Goal: Check status: Check status

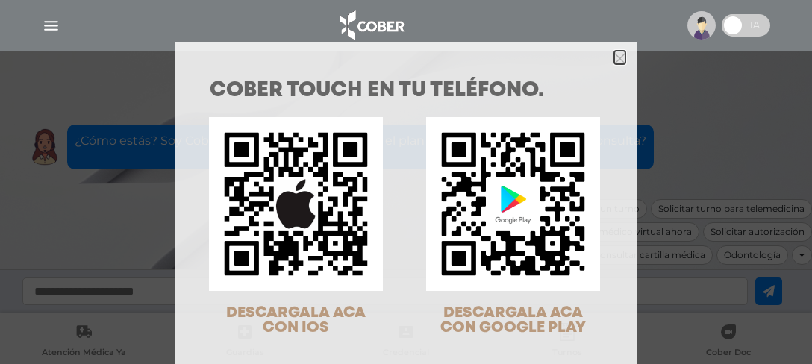
click at [614, 57] on icon "Close" at bounding box center [619, 58] width 11 height 11
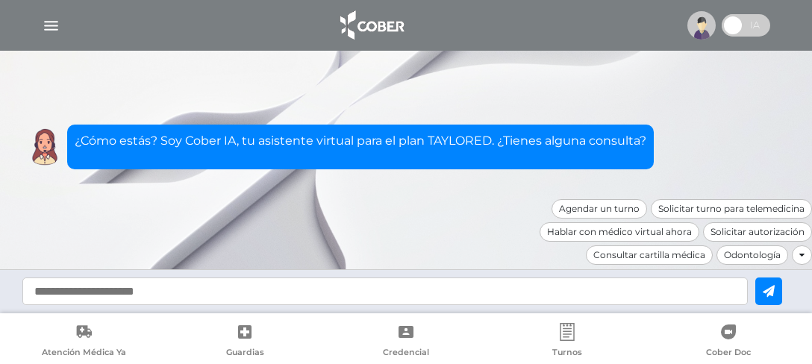
click at [55, 19] on img "button" at bounding box center [51, 25] width 19 height 19
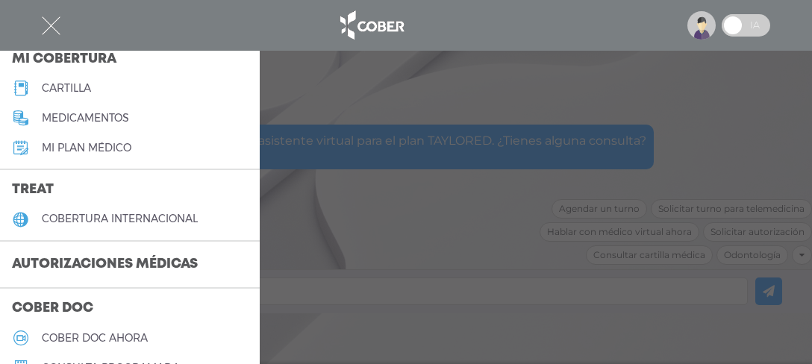
scroll to position [224, 0]
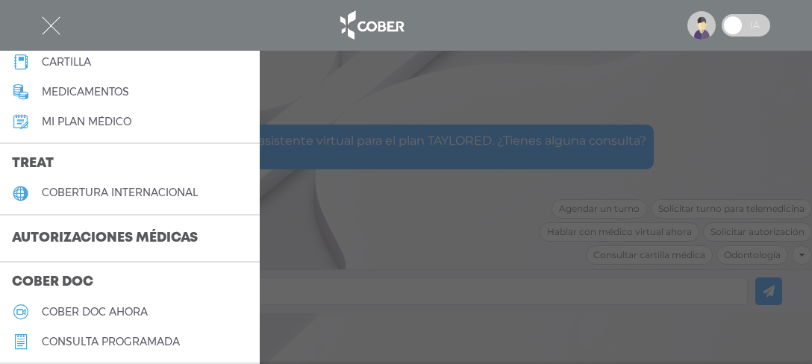
click at [46, 237] on h3 "Autorizaciones médicas" at bounding box center [105, 239] width 210 height 28
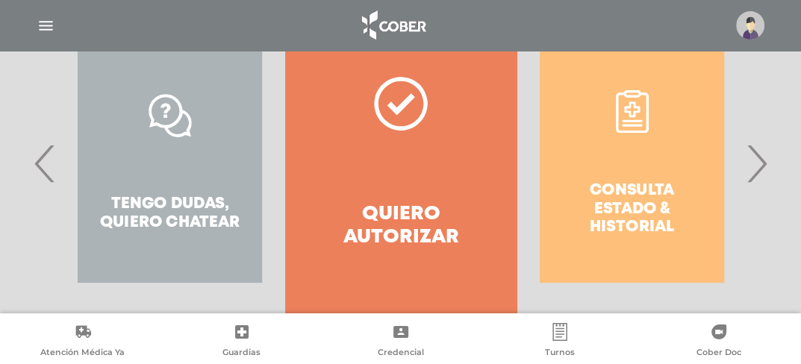
scroll to position [373, 0]
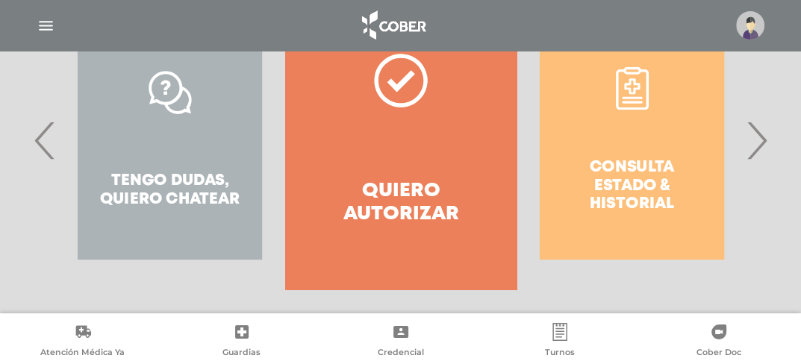
click at [623, 213] on div "Consulta estado & historial" at bounding box center [631, 140] width 231 height 299
click at [623, 173] on div "Consulta estado & historial" at bounding box center [631, 140] width 231 height 299
click at [640, 101] on div "Consulta estado & historial" at bounding box center [631, 140] width 231 height 299
click at [743, 19] on img at bounding box center [750, 25] width 28 height 28
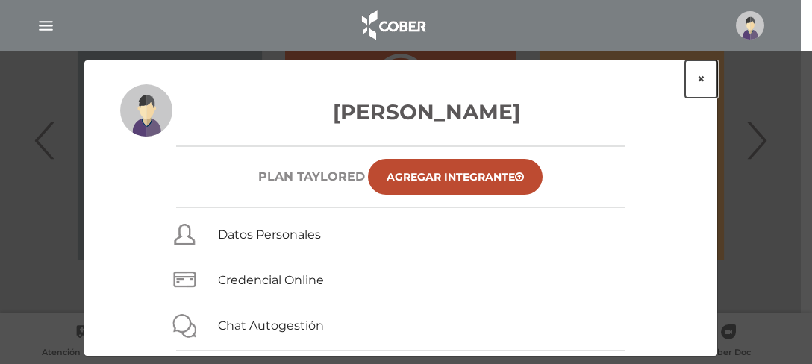
click at [704, 78] on button "×" at bounding box center [701, 78] width 32 height 37
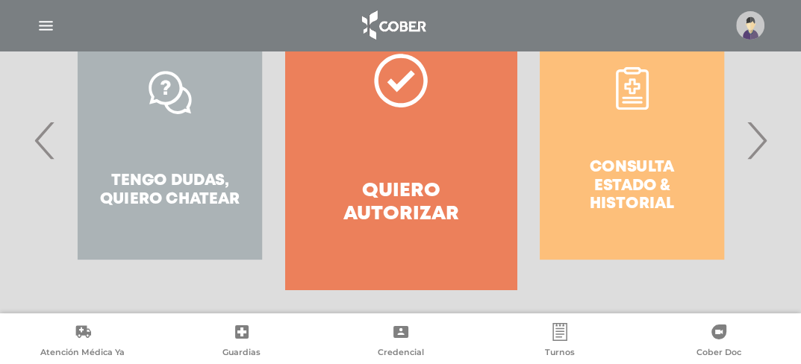
click at [399, 202] on h4 "Quiero autorizar" at bounding box center [400, 203] width 177 height 46
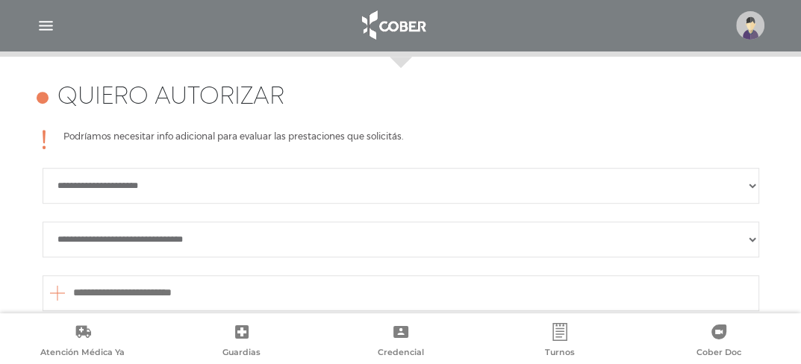
scroll to position [663, 0]
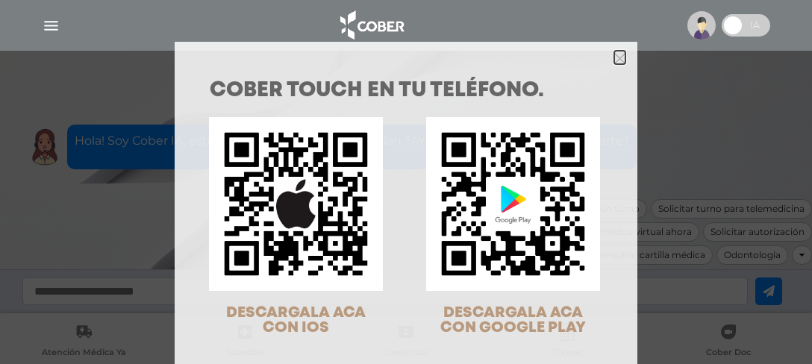
click at [614, 60] on icon "Close" at bounding box center [619, 58] width 11 height 11
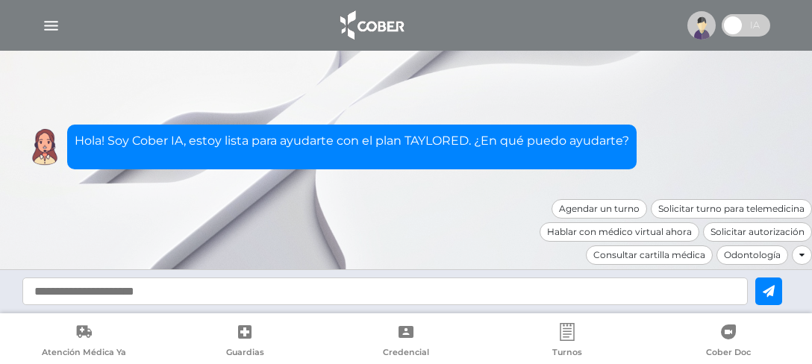
click at [47, 25] on img "button" at bounding box center [51, 25] width 19 height 19
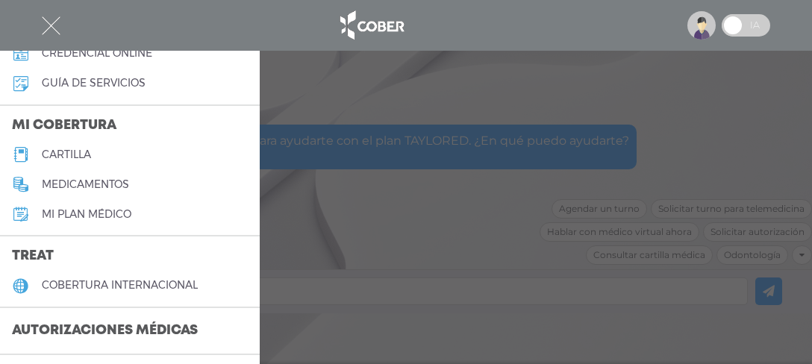
scroll to position [149, 0]
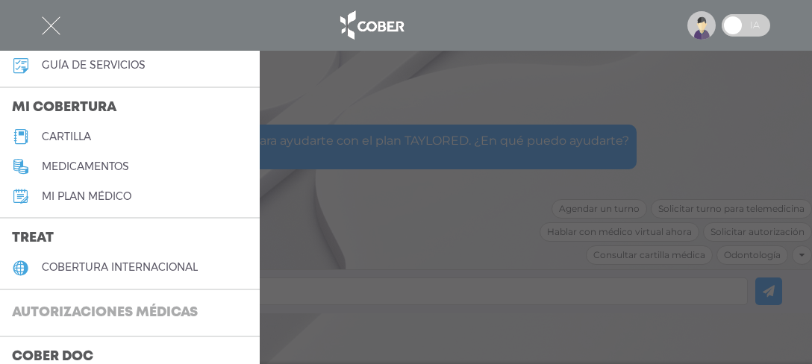
click at [83, 304] on h3 "Autorizaciones médicas" at bounding box center [105, 313] width 210 height 28
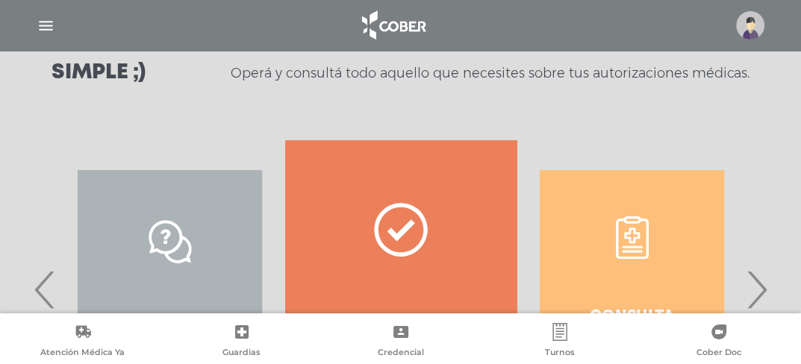
scroll to position [385, 0]
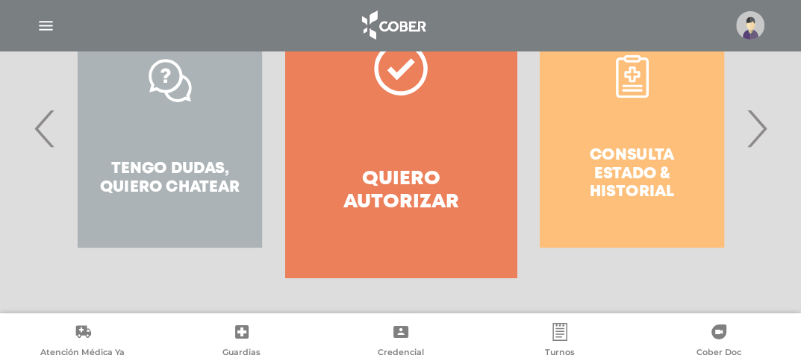
click at [761, 135] on span "›" at bounding box center [756, 128] width 29 height 81
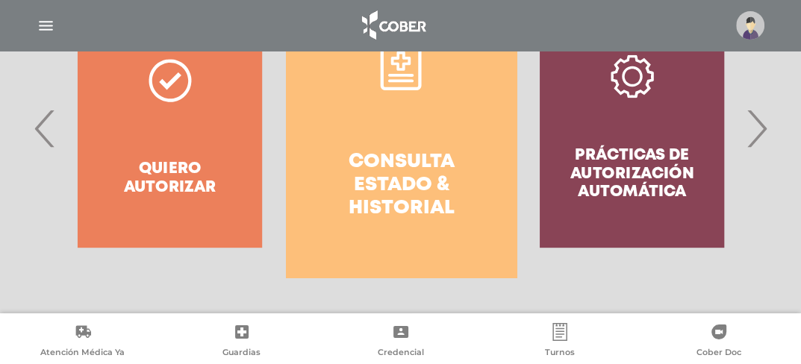
click at [409, 179] on h4 "Consulta estado & historial" at bounding box center [401, 186] width 177 height 70
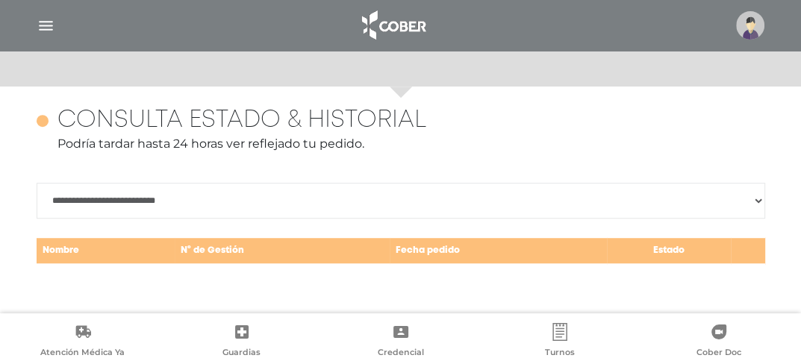
scroll to position [648, 0]
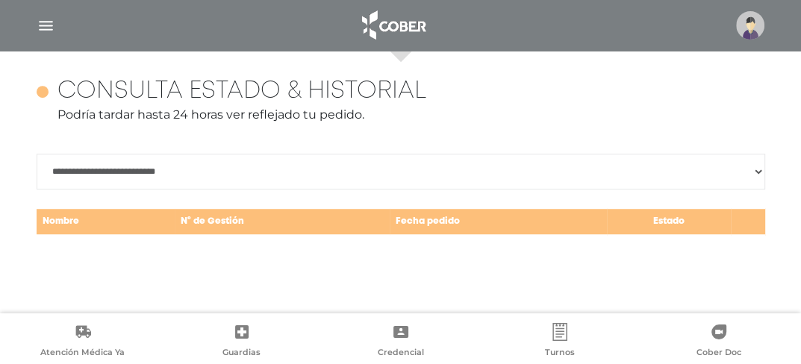
click at [754, 173] on select "**********" at bounding box center [401, 172] width 728 height 36
select select "**********"
click at [37, 154] on select "**********" at bounding box center [401, 172] width 728 height 36
click at [196, 246] on div "**********" at bounding box center [401, 182] width 764 height 263
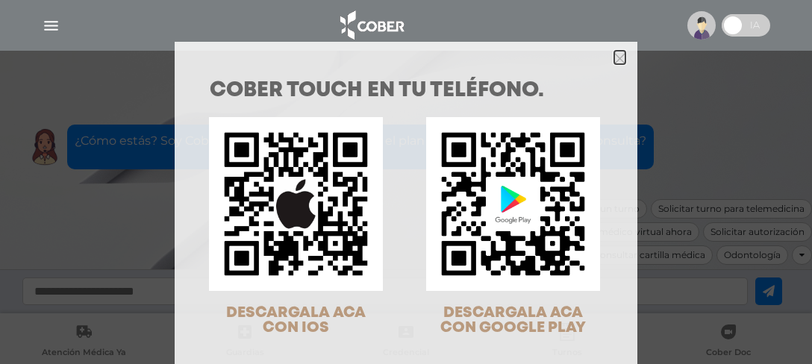
click at [614, 60] on icon "Close" at bounding box center [619, 58] width 11 height 11
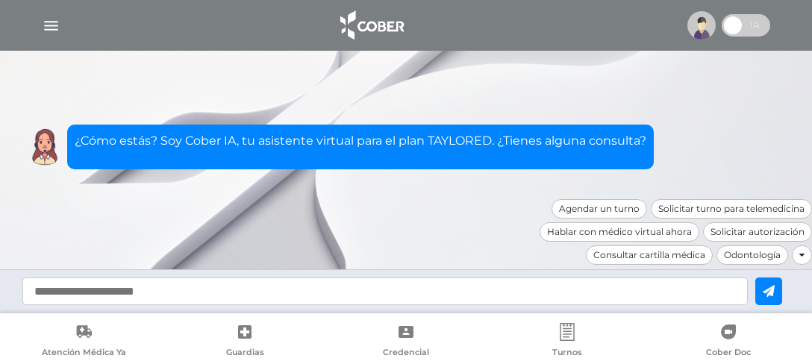
click at [51, 28] on img "button" at bounding box center [51, 25] width 19 height 19
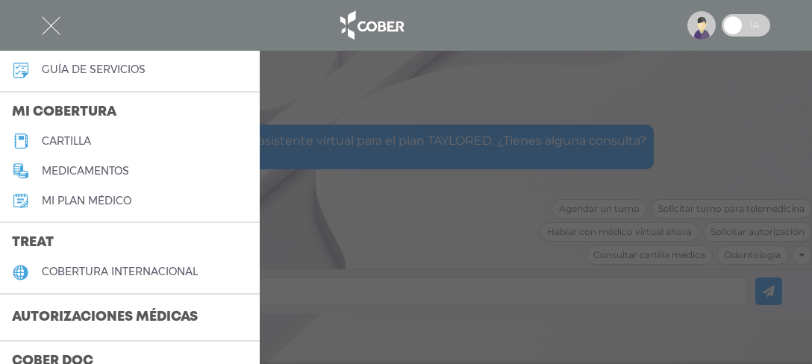
scroll to position [149, 0]
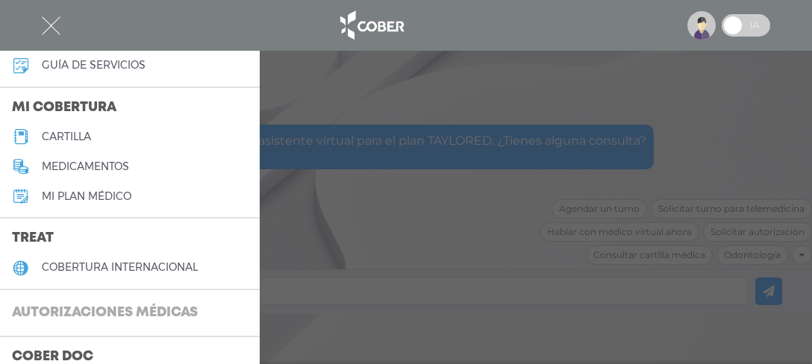
click at [72, 305] on h3 "Autorizaciones médicas" at bounding box center [105, 313] width 210 height 28
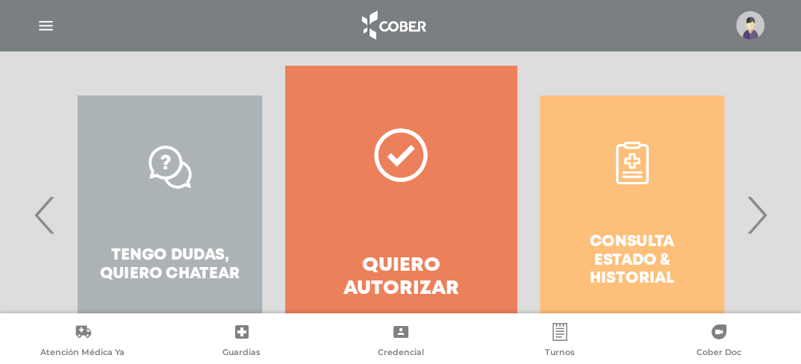
scroll to position [373, 0]
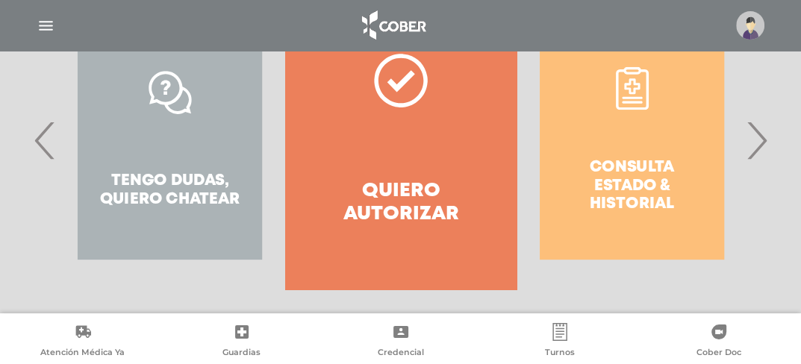
click at [752, 145] on span "›" at bounding box center [756, 140] width 29 height 81
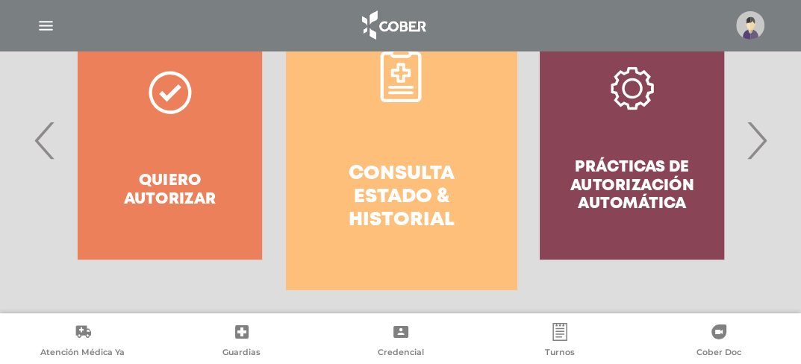
click at [758, 143] on span "›" at bounding box center [756, 140] width 29 height 81
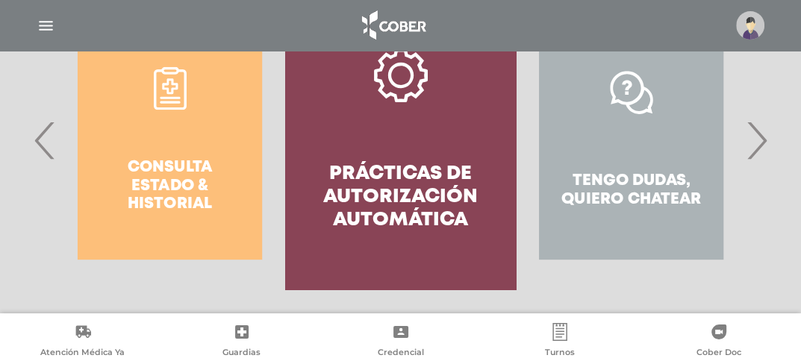
click at [754, 143] on span "›" at bounding box center [756, 140] width 29 height 81
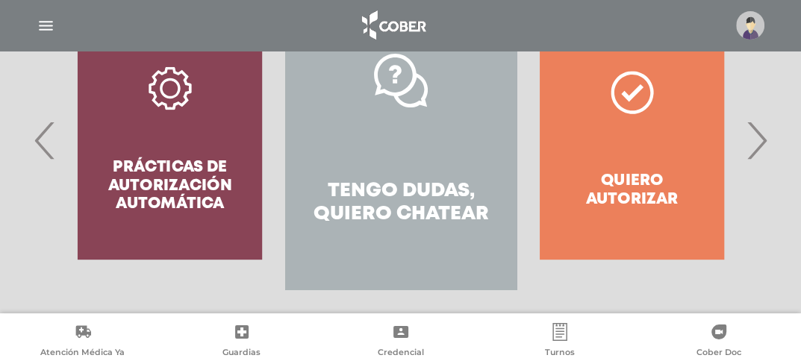
click at [754, 144] on span "›" at bounding box center [756, 140] width 29 height 81
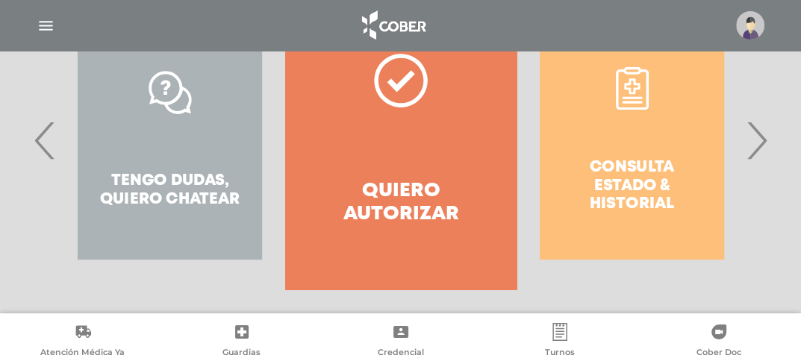
click at [754, 144] on span "›" at bounding box center [756, 140] width 29 height 81
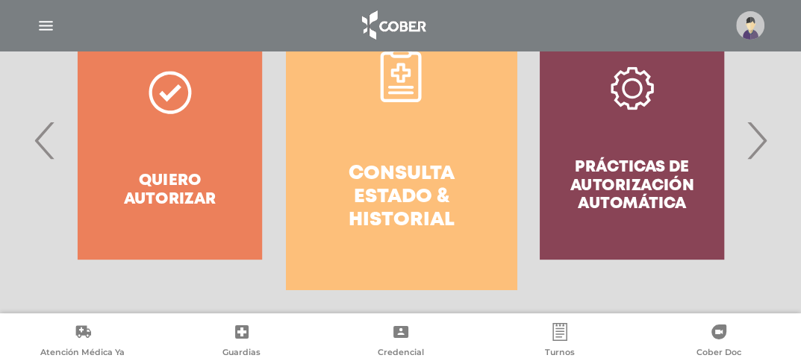
click at [754, 144] on span "›" at bounding box center [756, 140] width 29 height 81
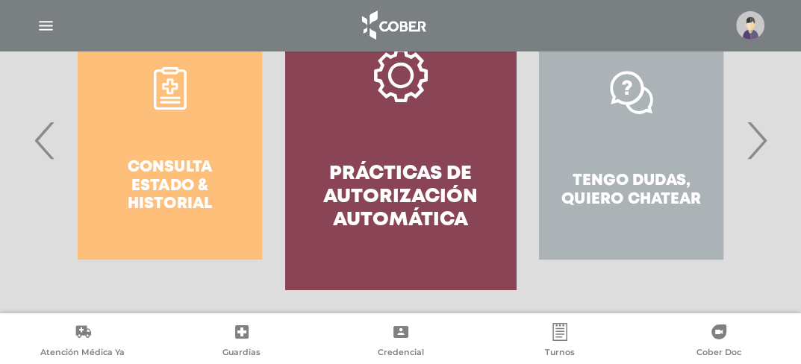
click at [426, 197] on h4 "Prácticas de autorización automática" at bounding box center [400, 198] width 177 height 70
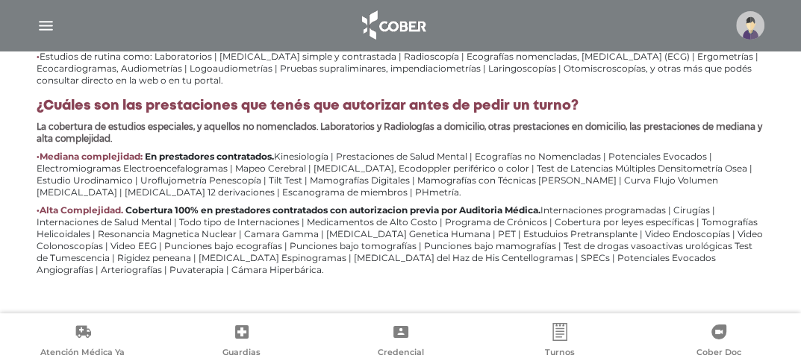
scroll to position [798, 0]
